Goal: Task Accomplishment & Management: Complete application form

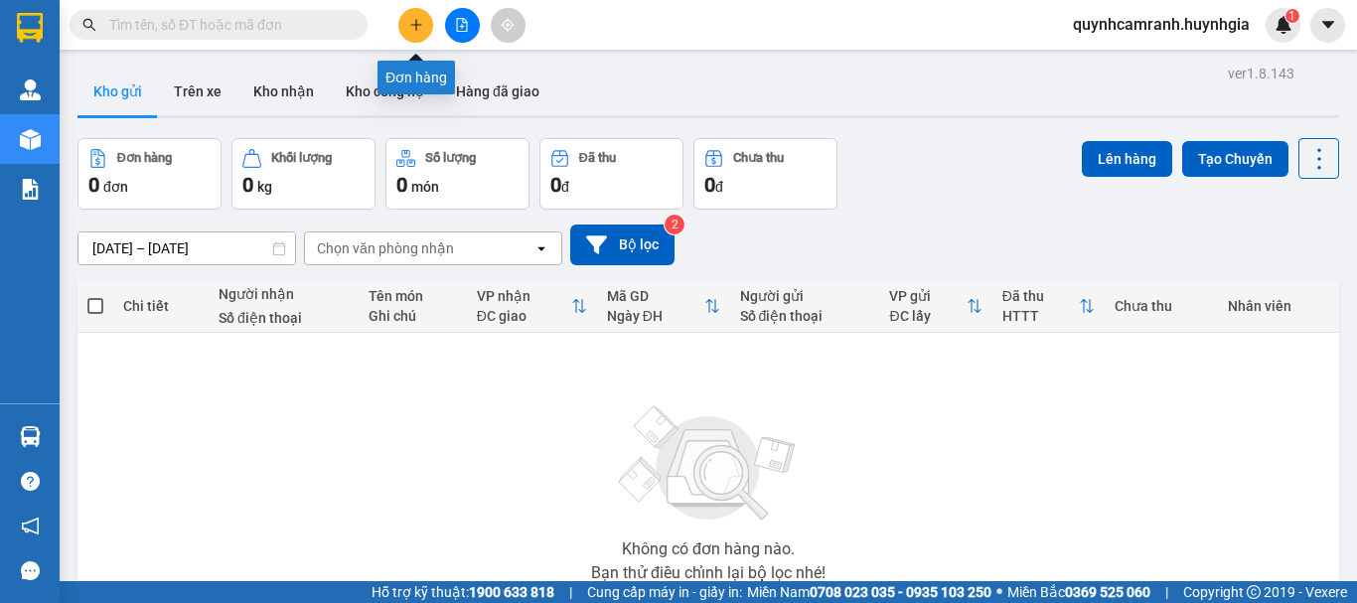
click at [416, 19] on icon "plus" at bounding box center [416, 25] width 14 height 14
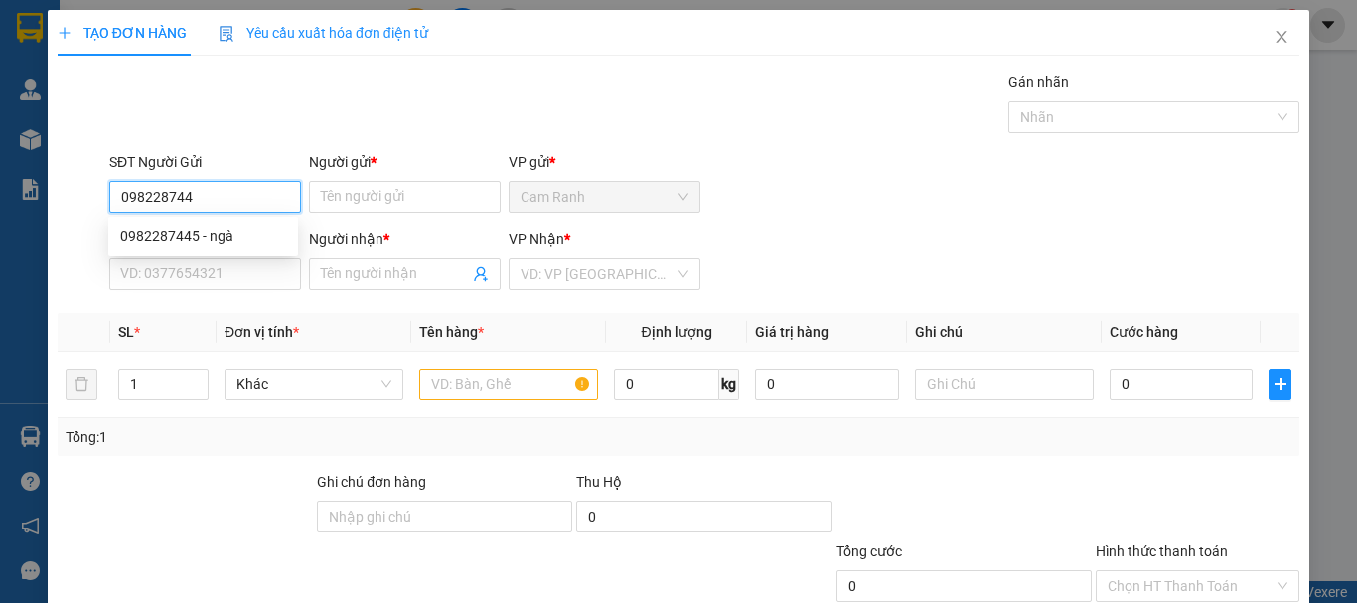
type input "0982287445"
click at [187, 238] on div "0982287445 - ngà" at bounding box center [203, 237] width 166 height 22
type input "ngà"
type input "0974195926"
type input "hằng"
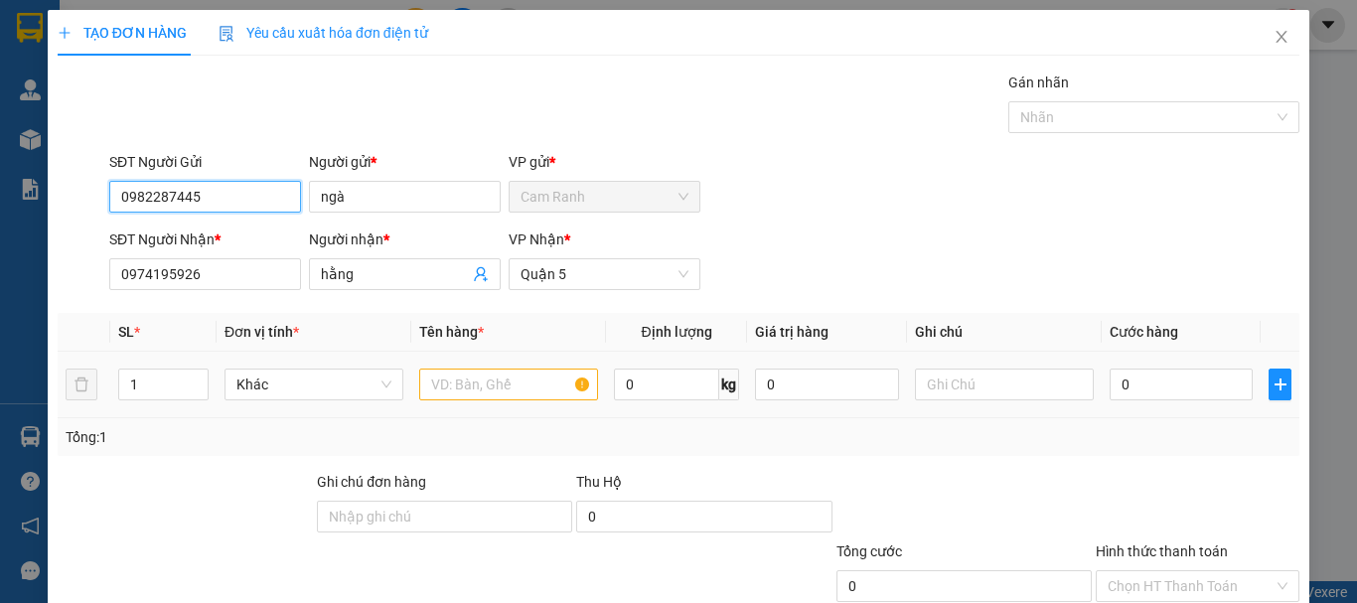
type input "0982287445"
click at [494, 384] on input "text" at bounding box center [508, 385] width 179 height 32
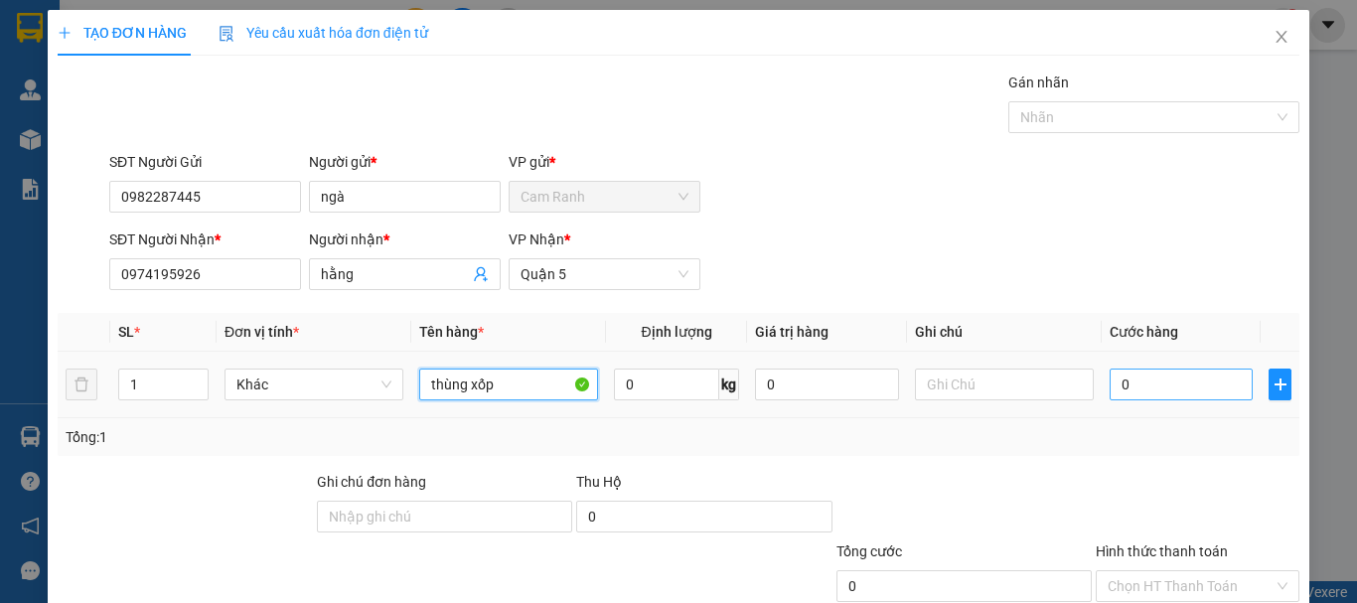
type input "thùng xốp"
click at [1110, 386] on input "0" at bounding box center [1181, 385] width 143 height 32
type input "4"
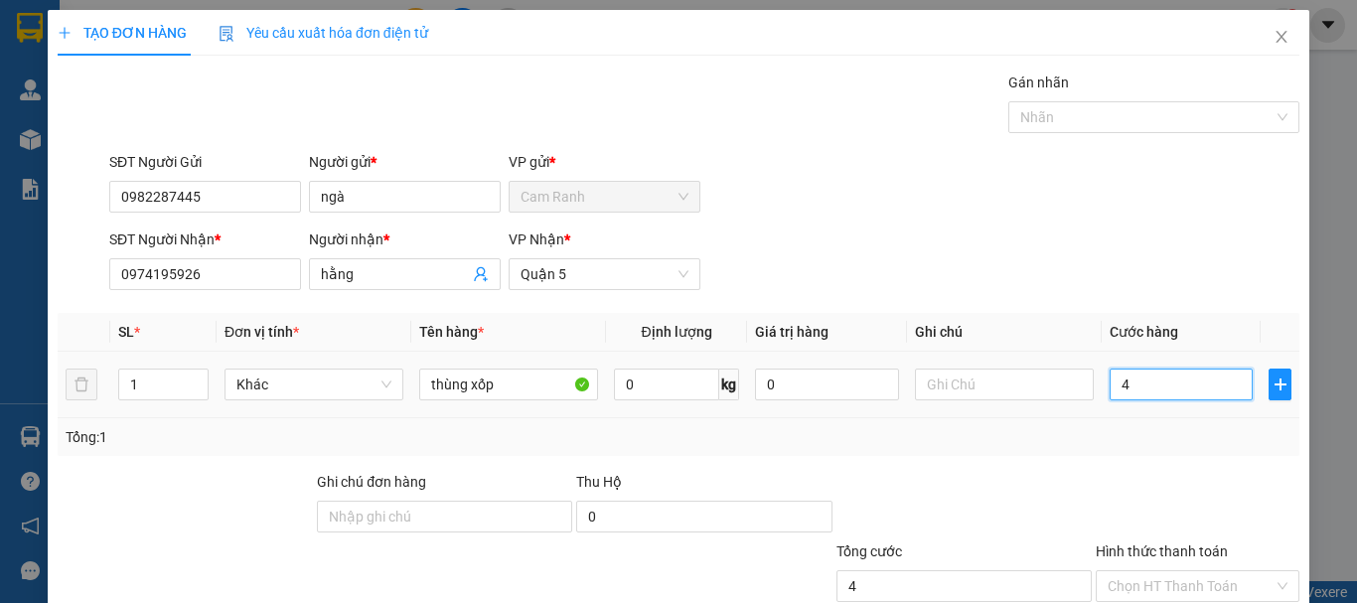
type input "40"
type input "400"
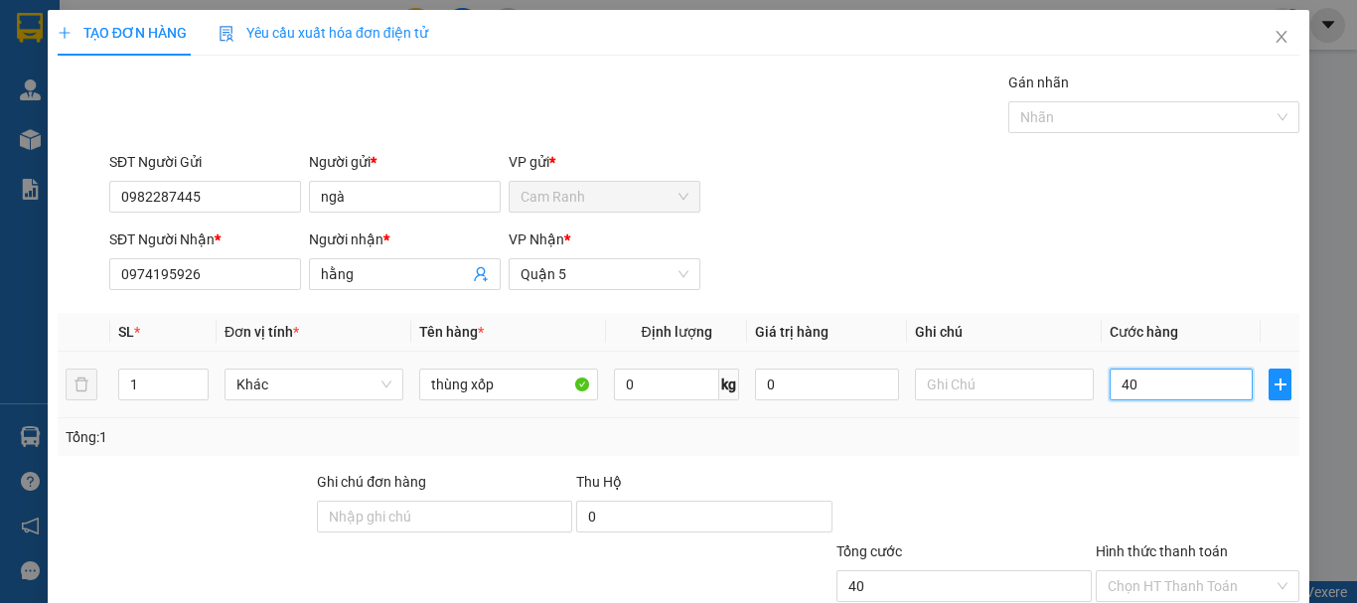
type input "400"
type input "4.000"
type input "40.000"
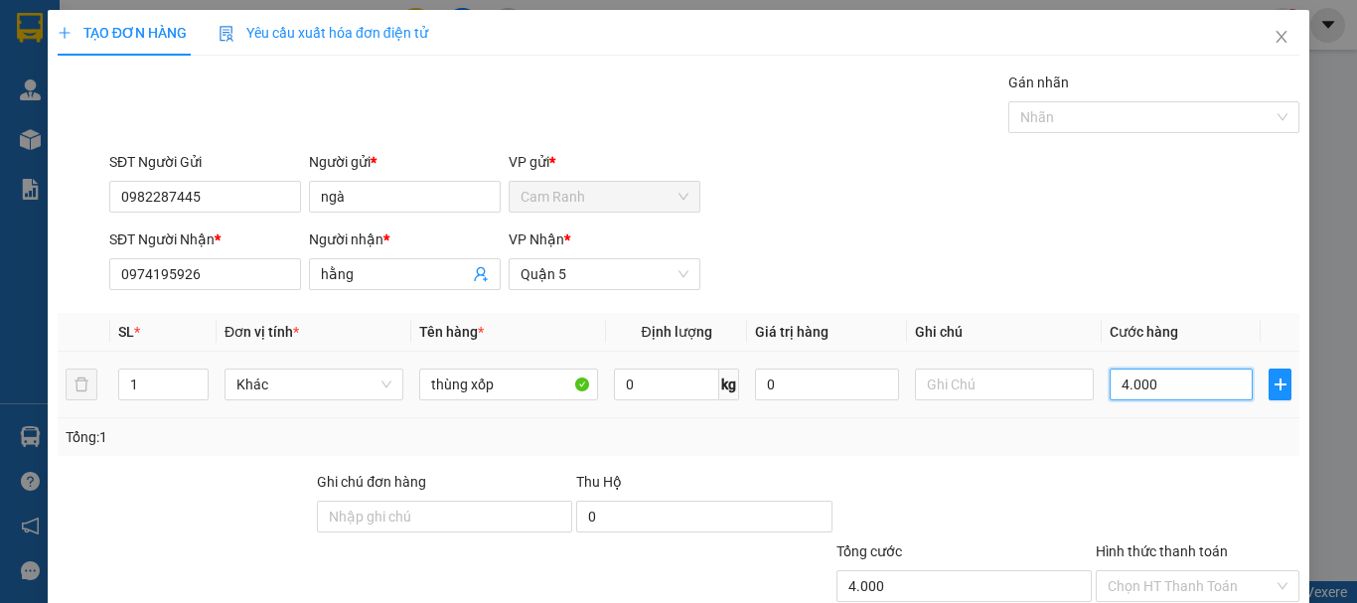
type input "40.000"
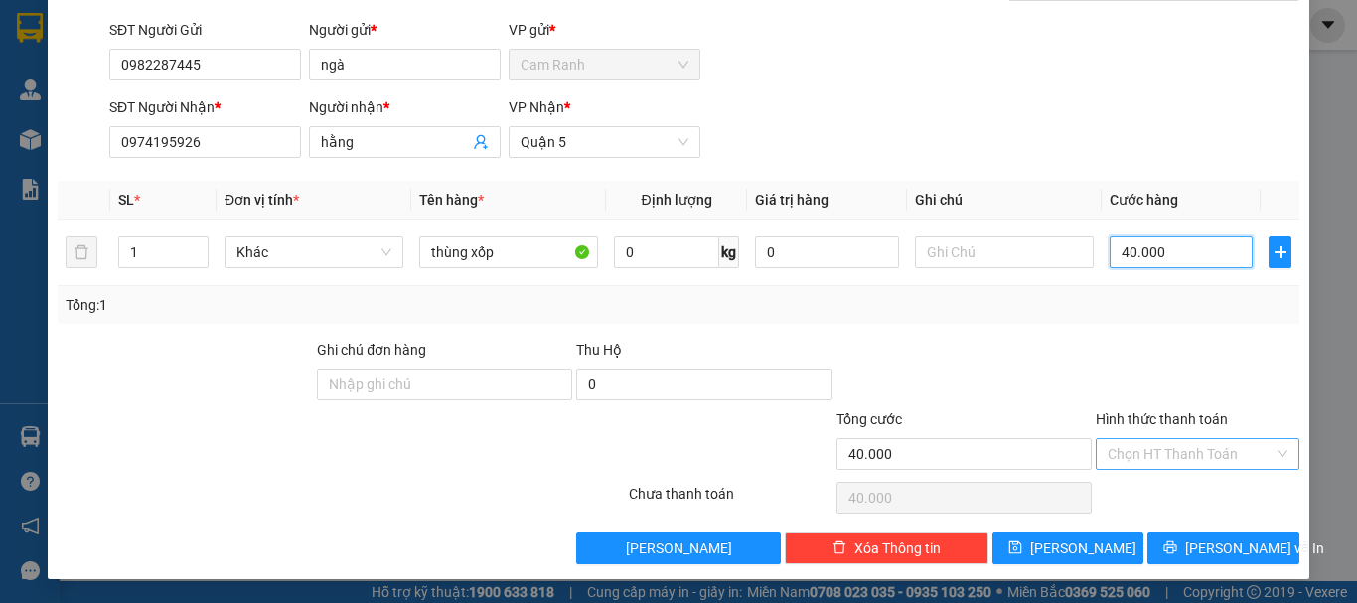
type input "40.000"
click at [1194, 457] on input "Hình thức thanh toán" at bounding box center [1191, 454] width 166 height 30
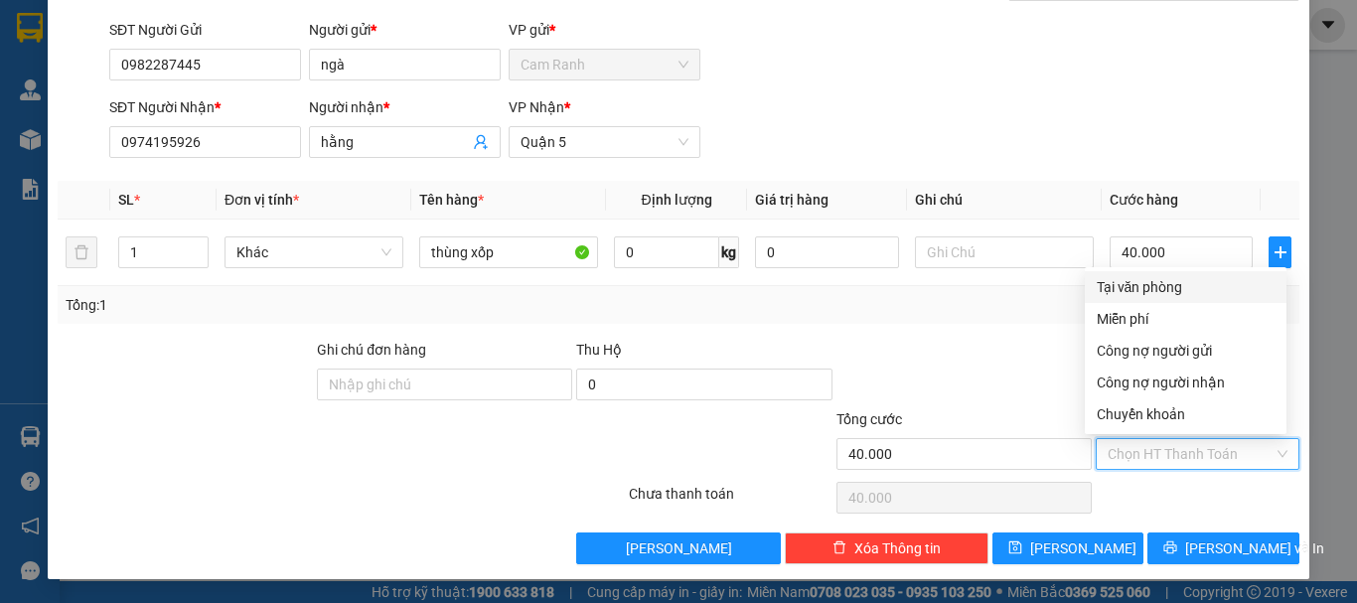
click at [1154, 281] on div "Tại văn phòng" at bounding box center [1186, 287] width 178 height 22
type input "0"
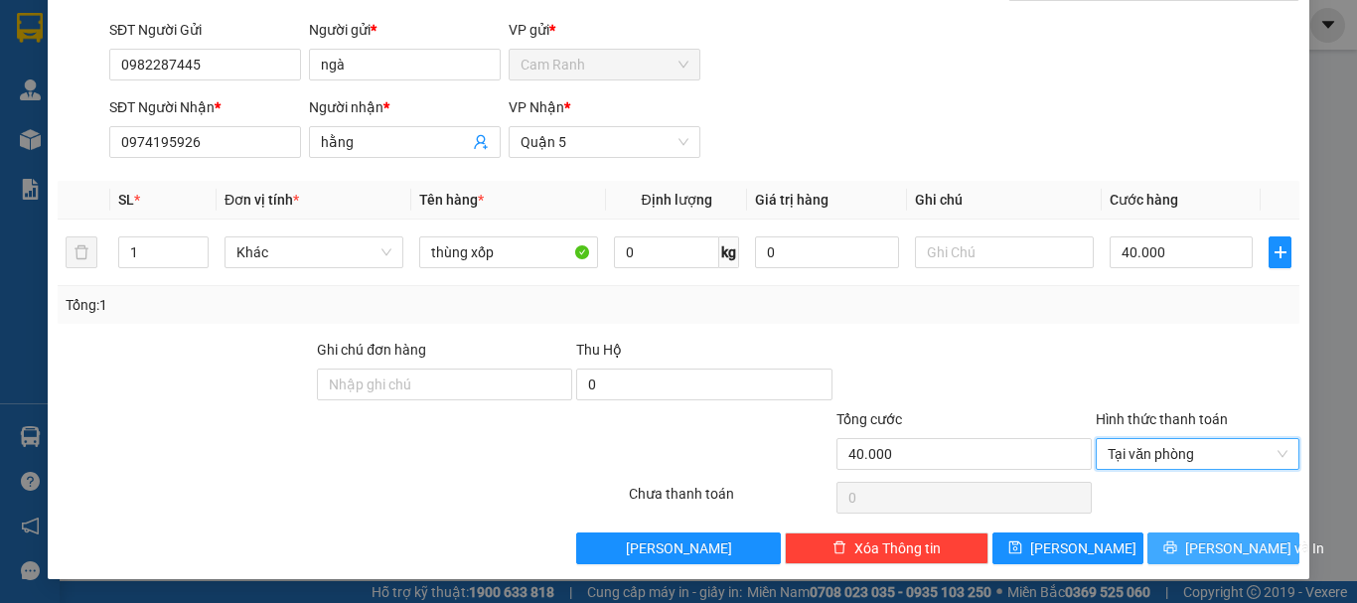
click at [1190, 554] on button "[PERSON_NAME] và In" at bounding box center [1224, 549] width 152 height 32
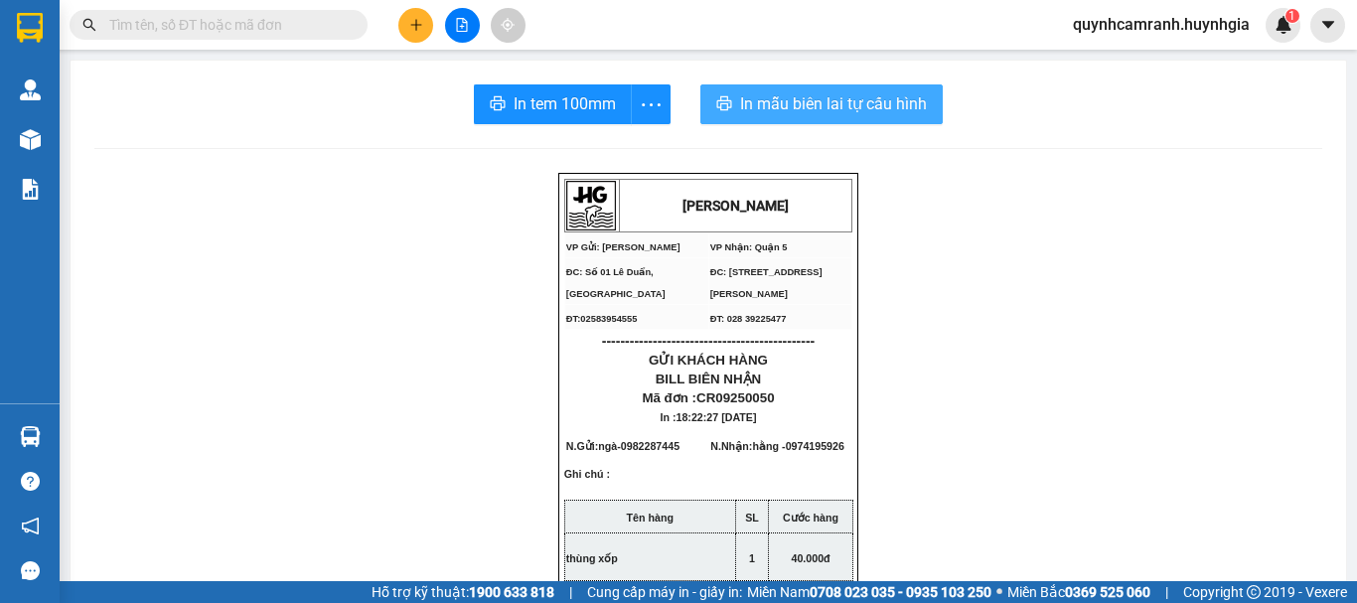
click at [824, 90] on button "In mẫu biên lai tự cấu hình" at bounding box center [822, 104] width 242 height 40
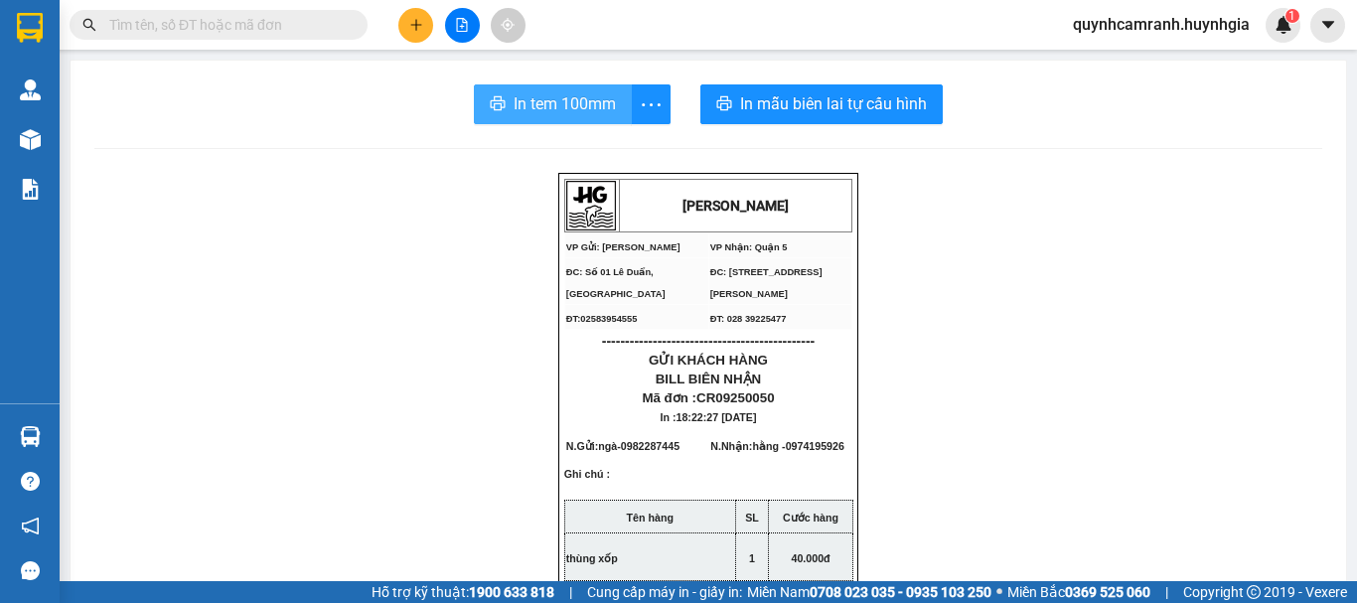
click at [560, 98] on span "In tem 100mm" at bounding box center [565, 103] width 102 height 25
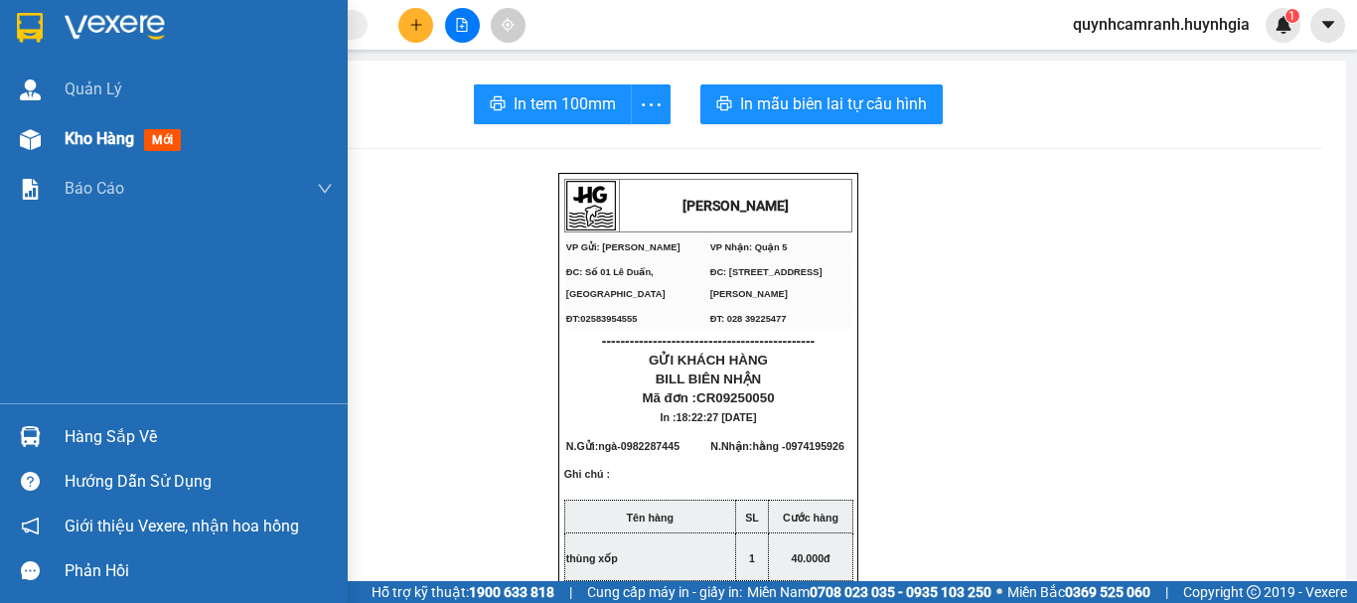
click at [101, 145] on span "Kho hàng" at bounding box center [100, 138] width 70 height 19
